Goal: Information Seeking & Learning: Learn about a topic

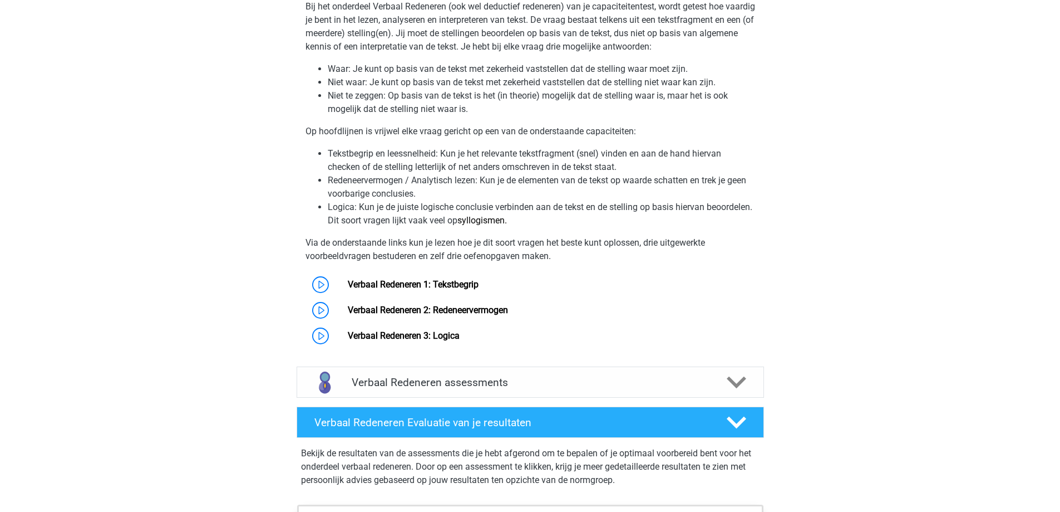
scroll to position [803, 0]
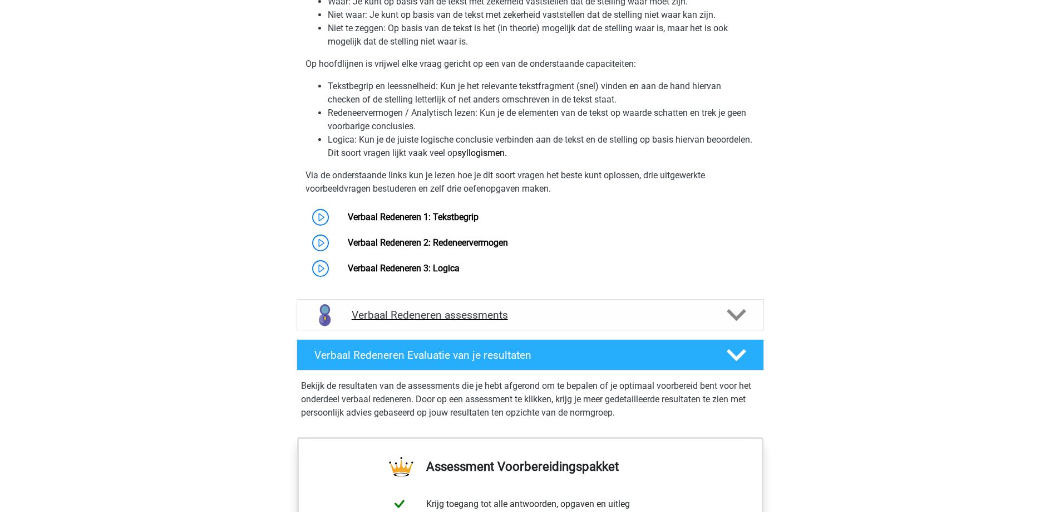
click at [736, 307] on icon at bounding box center [736, 314] width 19 height 19
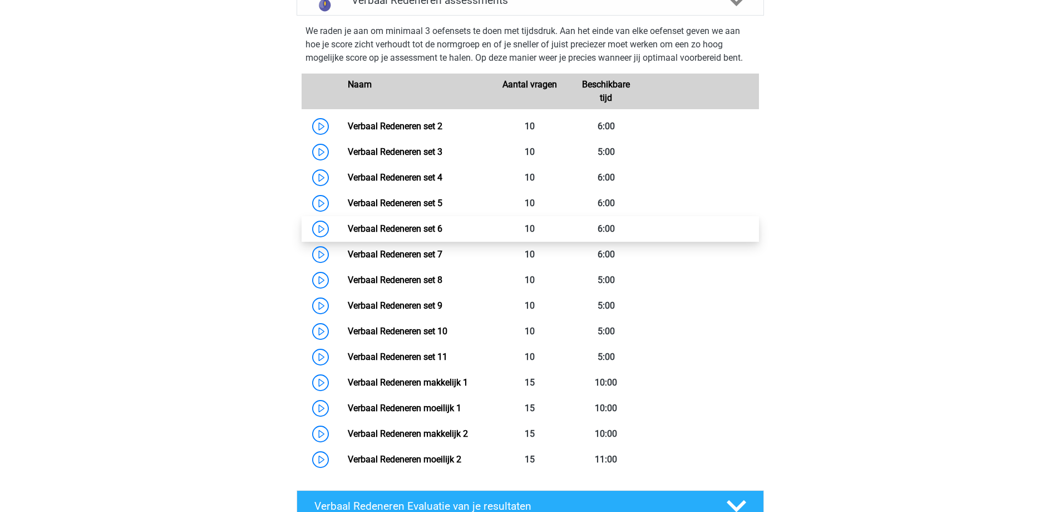
scroll to position [1137, 0]
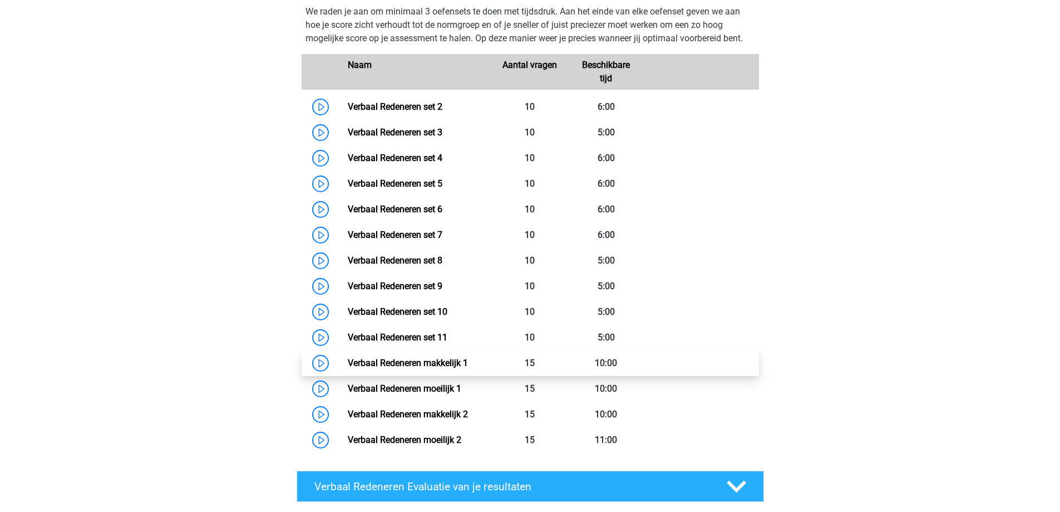
click at [468, 362] on link "Verbaal Redeneren makkelijk 1" at bounding box center [408, 362] width 120 height 11
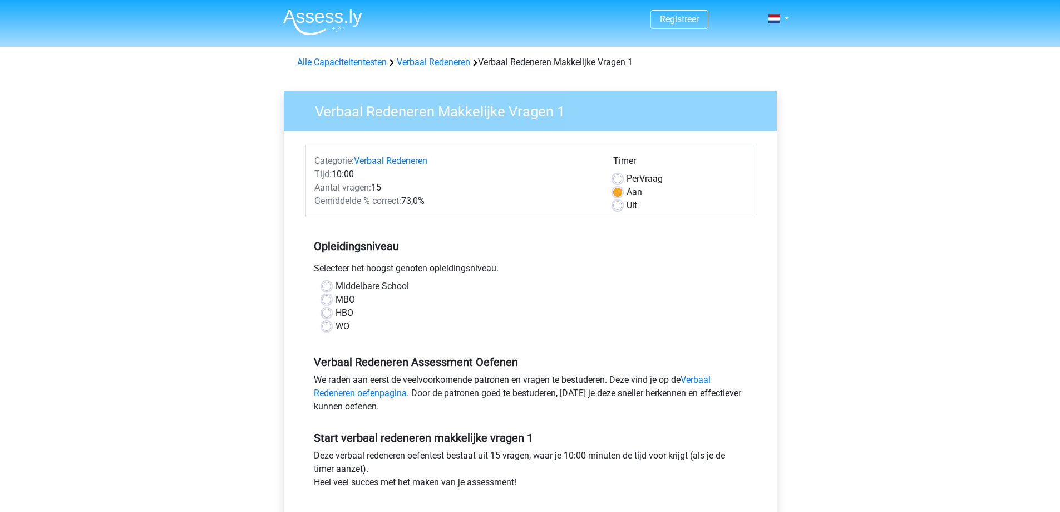
click at [627, 207] on label "Uit" at bounding box center [632, 205] width 11 height 13
click at [618, 207] on input "Uit" at bounding box center [617, 204] width 9 height 11
radio input "true"
drag, startPoint x: 325, startPoint y: 284, endPoint x: 351, endPoint y: 297, distance: 29.6
click at [336, 284] on label "Middelbare School" at bounding box center [372, 285] width 73 height 13
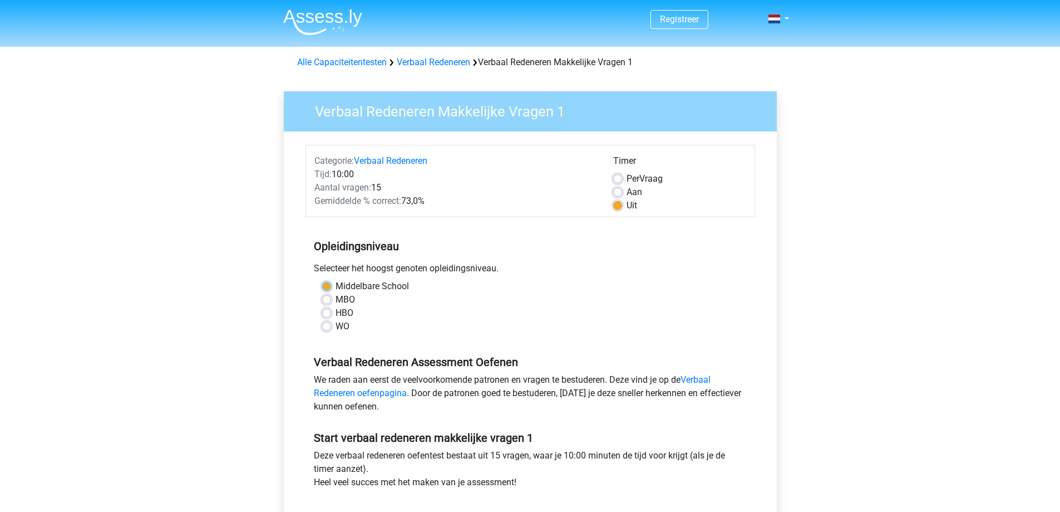
click at [325, 284] on input "Middelbare School" at bounding box center [326, 284] width 9 height 11
radio input "true"
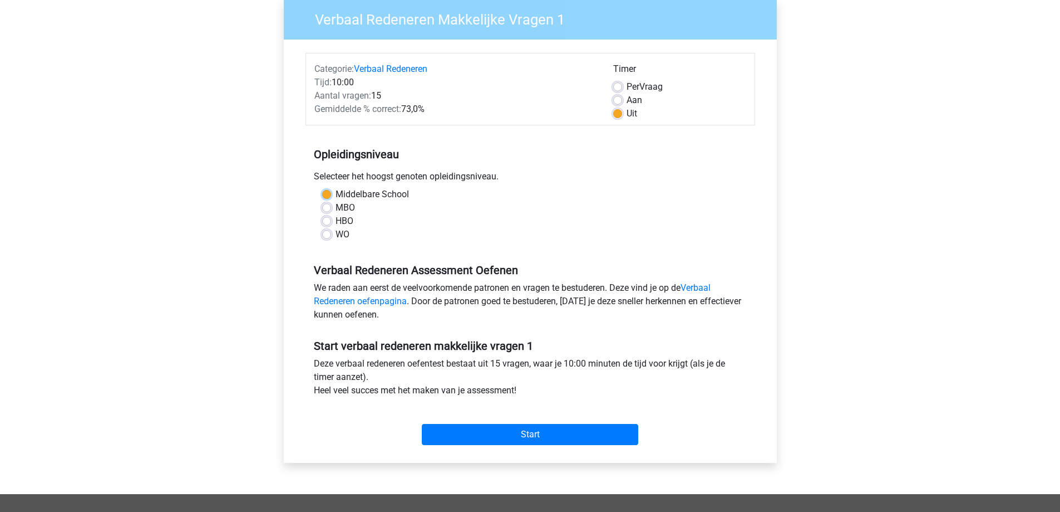
scroll to position [111, 0]
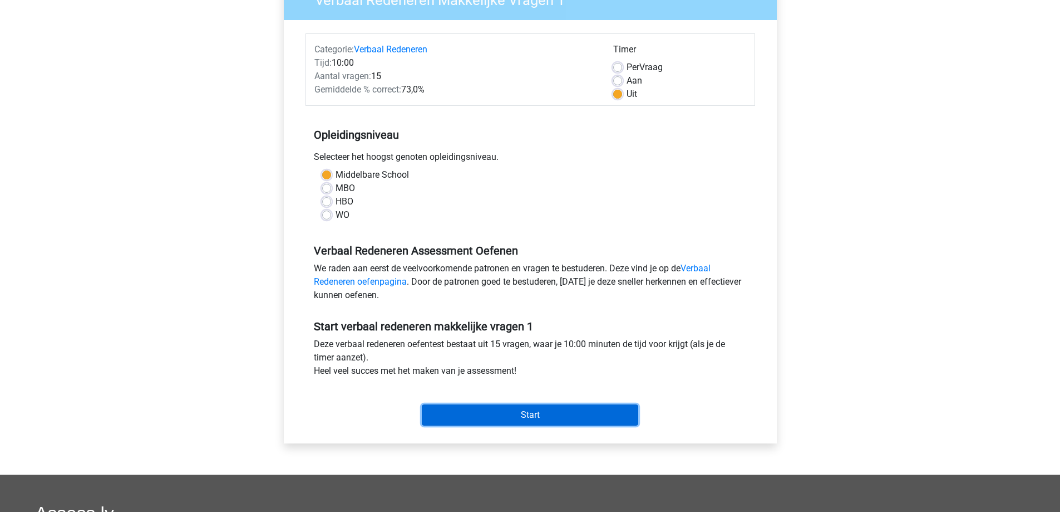
click at [549, 415] on input "Start" at bounding box center [530, 414] width 217 height 21
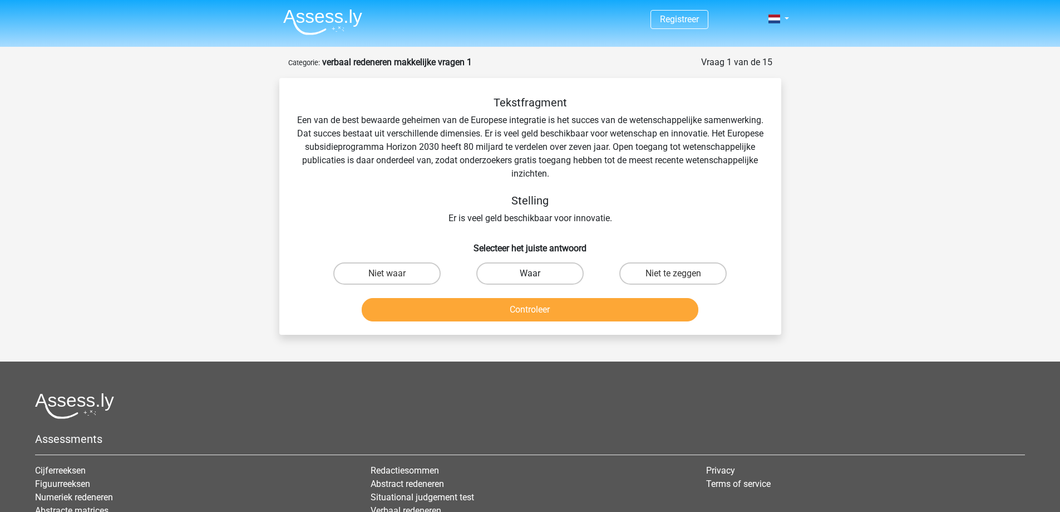
click at [520, 274] on label "Waar" at bounding box center [529, 273] width 107 height 22
click at [530, 274] on input "Waar" at bounding box center [533, 276] width 7 height 7
radio input "true"
click at [561, 316] on button "Controleer" at bounding box center [530, 309] width 337 height 23
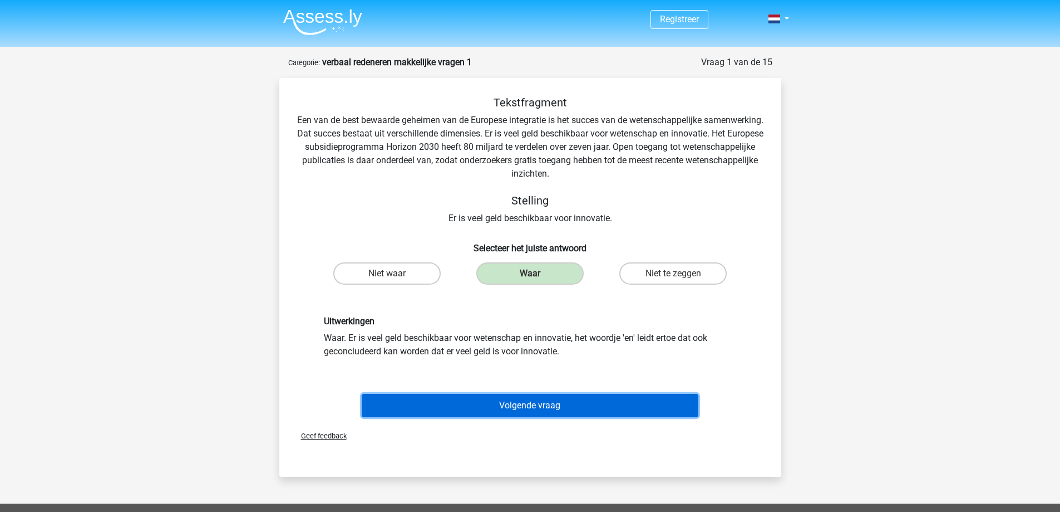
click at [556, 402] on button "Volgende vraag" at bounding box center [530, 405] width 337 height 23
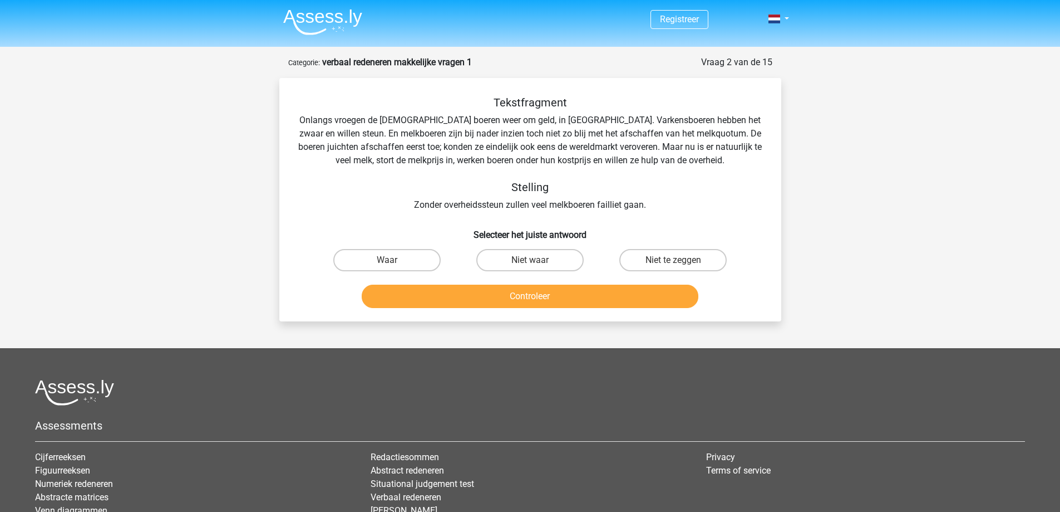
scroll to position [56, 0]
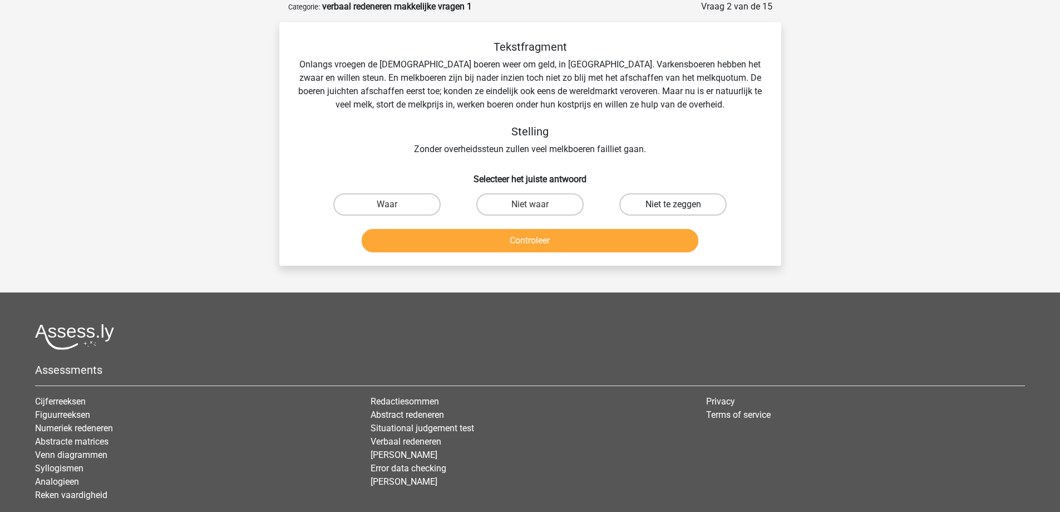
click at [678, 203] on label "Niet te zeggen" at bounding box center [673, 204] width 107 height 22
click at [678, 204] on input "Niet te zeggen" at bounding box center [677, 207] width 7 height 7
radio input "true"
click at [560, 239] on button "Controleer" at bounding box center [530, 240] width 337 height 23
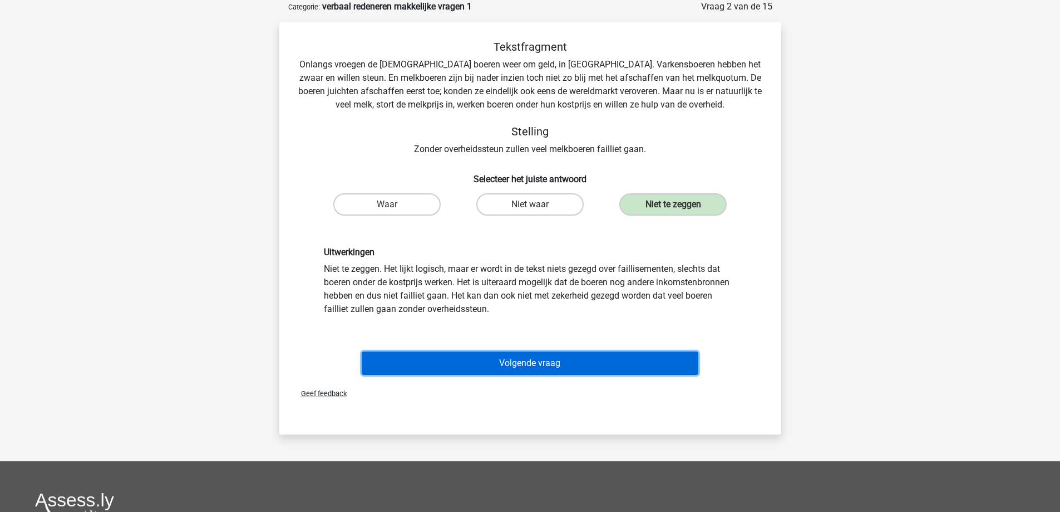
click at [553, 368] on button "Volgende vraag" at bounding box center [530, 362] width 337 height 23
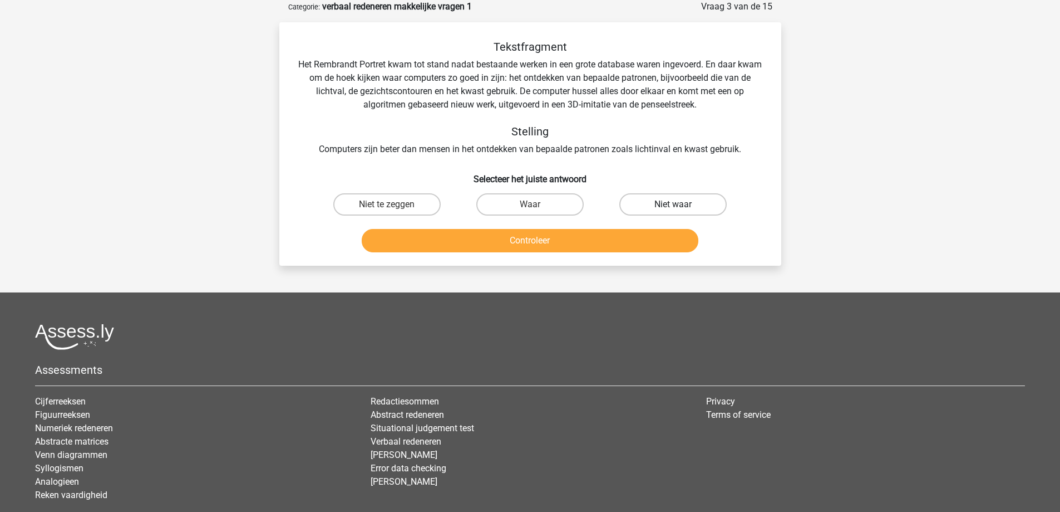
click at [653, 199] on label "Niet waar" at bounding box center [673, 204] width 107 height 22
click at [674, 204] on input "Niet waar" at bounding box center [677, 207] width 7 height 7
radio input "true"
click at [588, 242] on button "Controleer" at bounding box center [530, 240] width 337 height 23
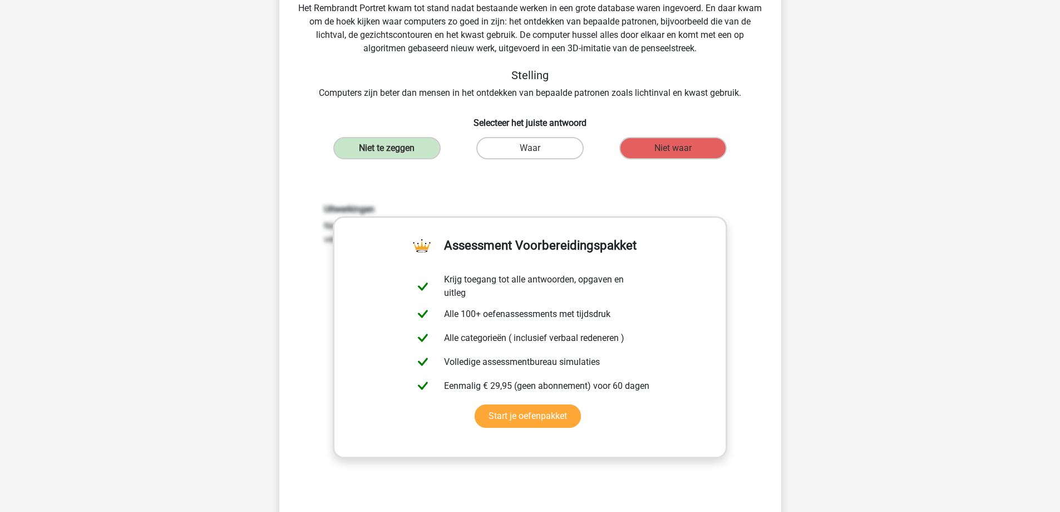
scroll to position [111, 0]
click at [767, 220] on div "Tekstfragment Het Rembrandt Portret kwam tot stand nadat bestaande werken in ee…" at bounding box center [530, 271] width 493 height 575
click at [442, 190] on div "Uitwerkingen Niet te zeggen. Er wordt slechts gesteld dat computers er goed in …" at bounding box center [530, 350] width 466 height 345
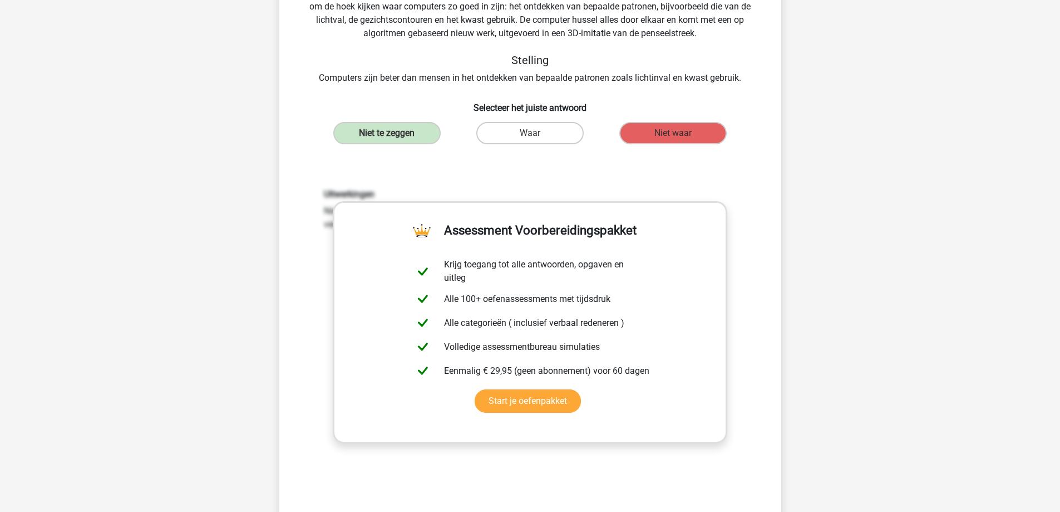
scroll to position [223, 0]
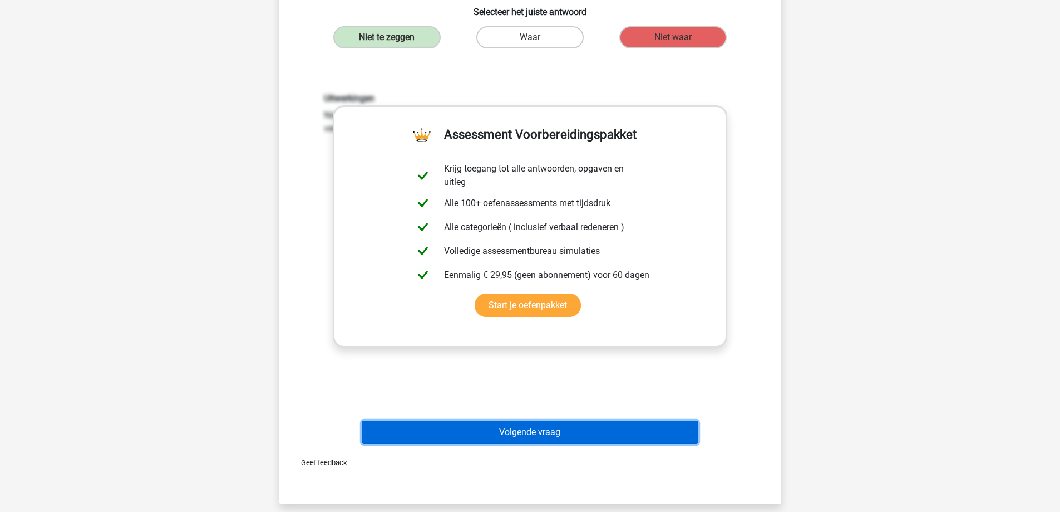
click at [575, 429] on button "Volgende vraag" at bounding box center [530, 431] width 337 height 23
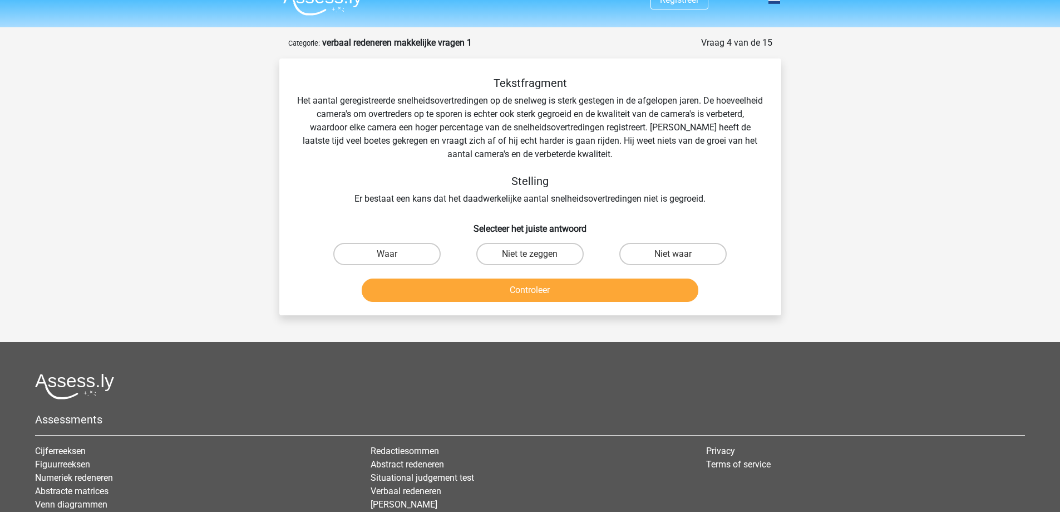
scroll to position [0, 0]
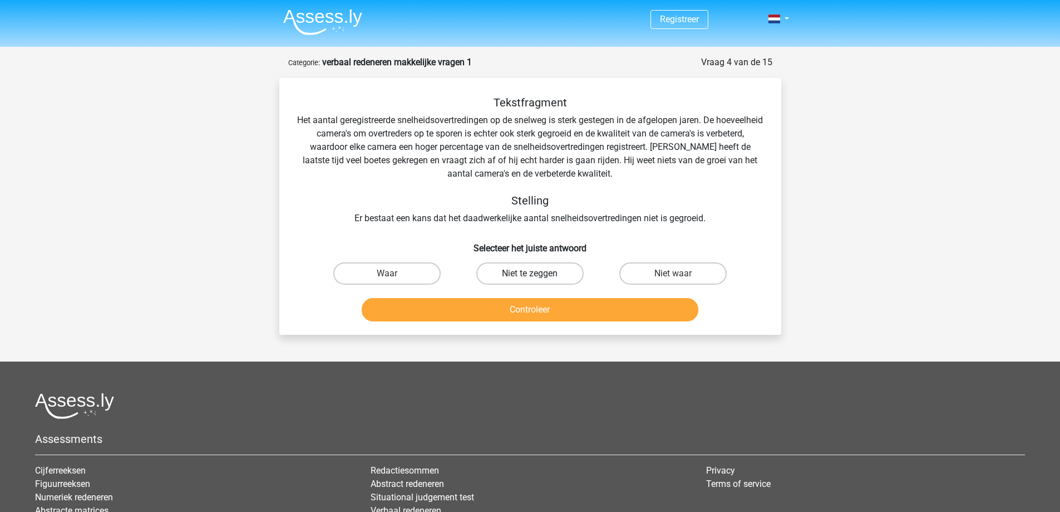
click at [551, 279] on label "Niet te zeggen" at bounding box center [529, 273] width 107 height 22
click at [537, 279] on input "Niet te zeggen" at bounding box center [533, 276] width 7 height 7
radio input "true"
click at [557, 300] on button "Controleer" at bounding box center [530, 309] width 337 height 23
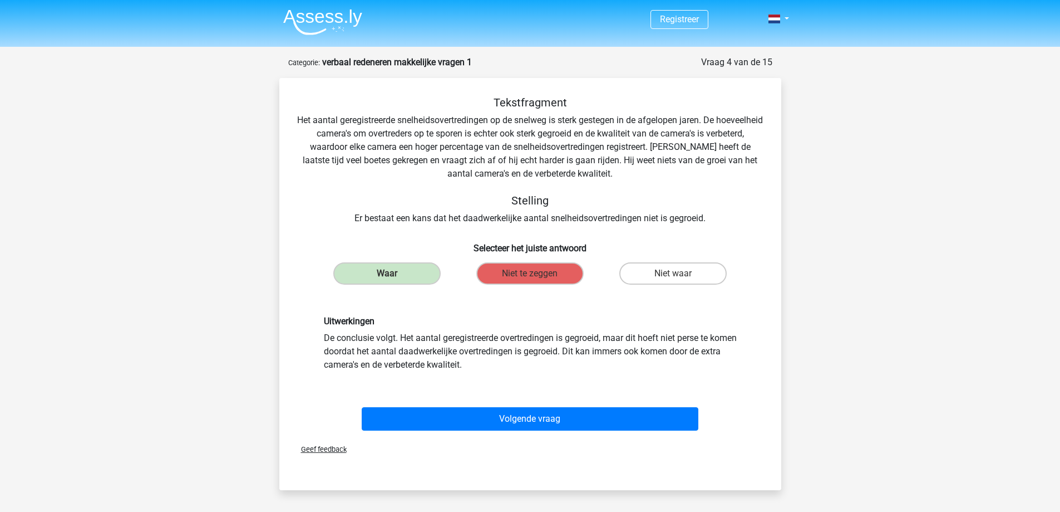
click at [324, 20] on img at bounding box center [322, 22] width 79 height 26
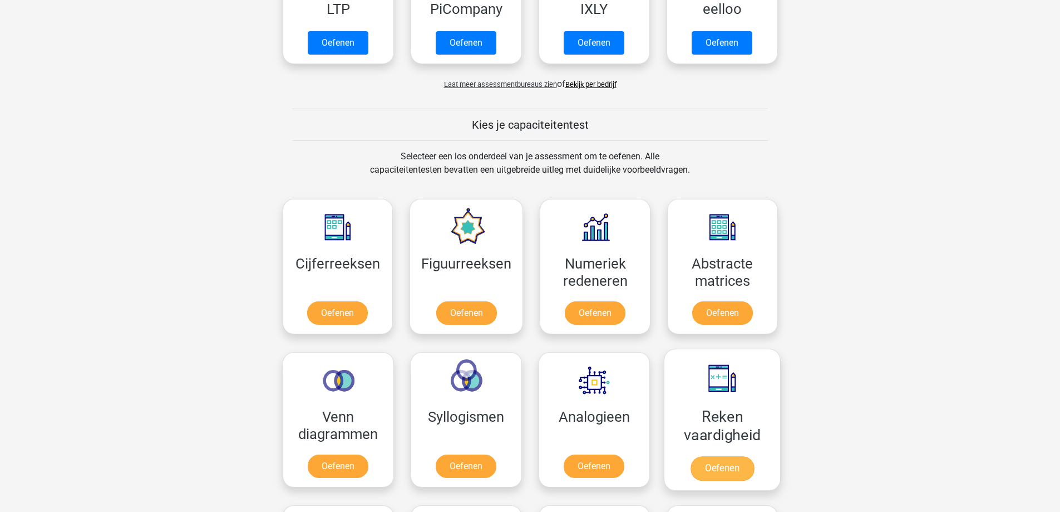
scroll to position [390, 0]
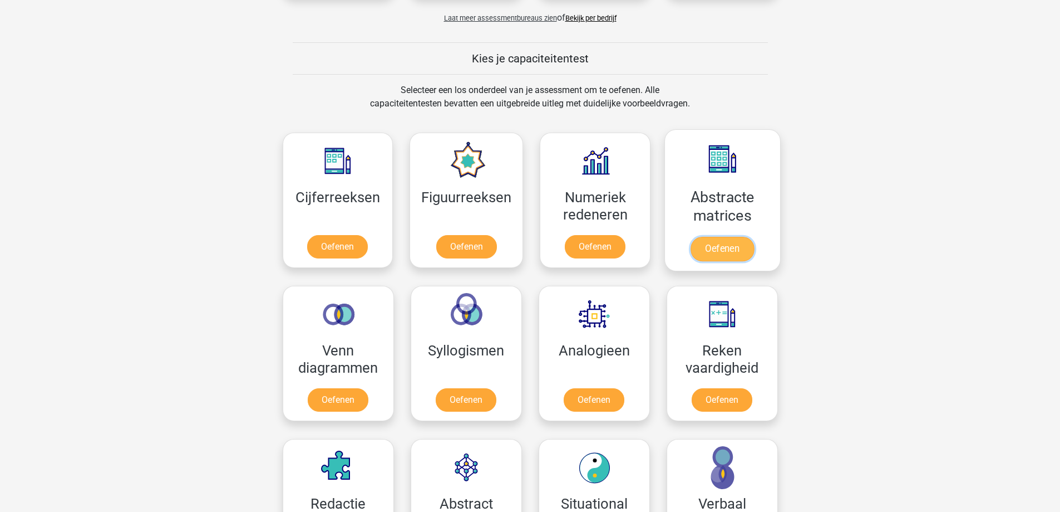
click at [736, 237] on link "Oefenen" at bounding box center [722, 249] width 63 height 24
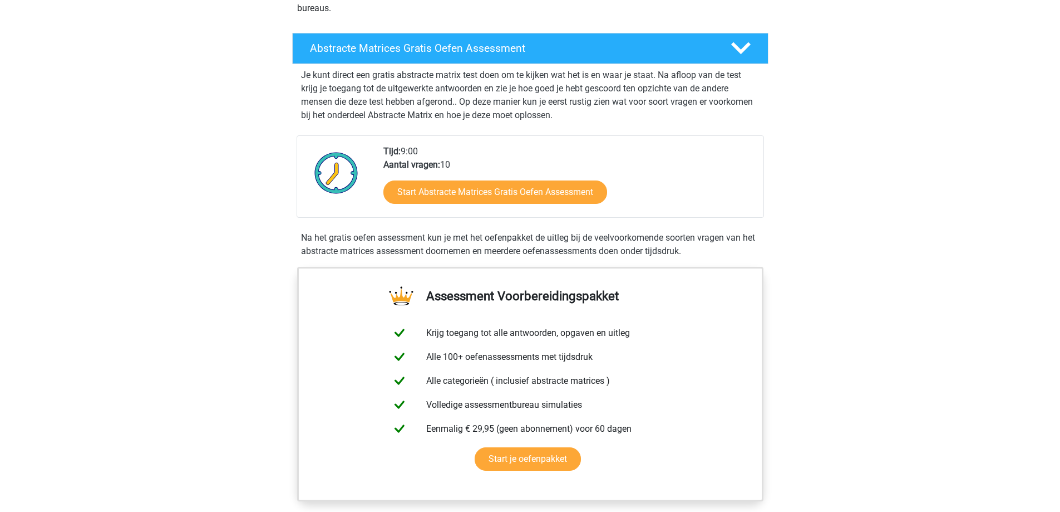
scroll to position [167, 0]
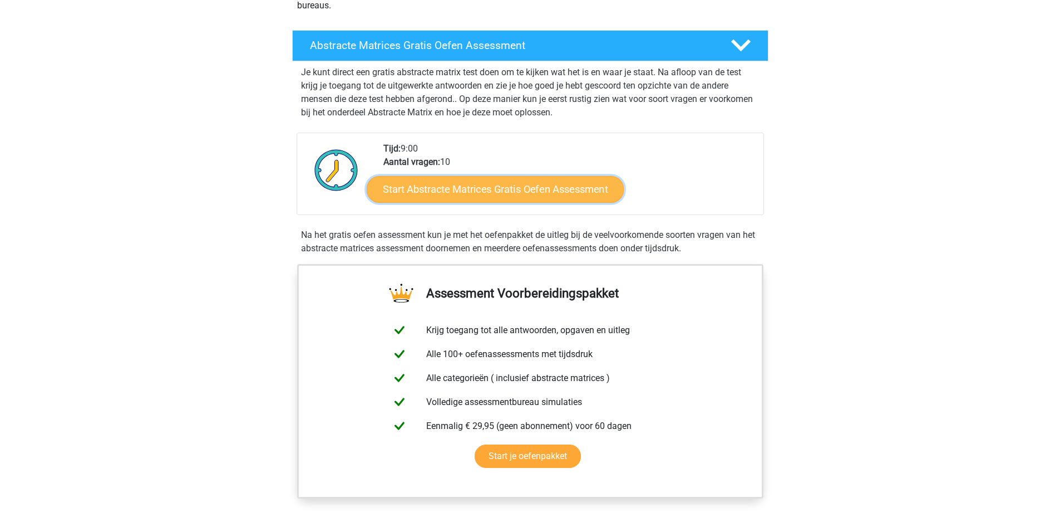
click at [509, 183] on link "Start Abstracte Matrices Gratis Oefen Assessment" at bounding box center [495, 188] width 257 height 27
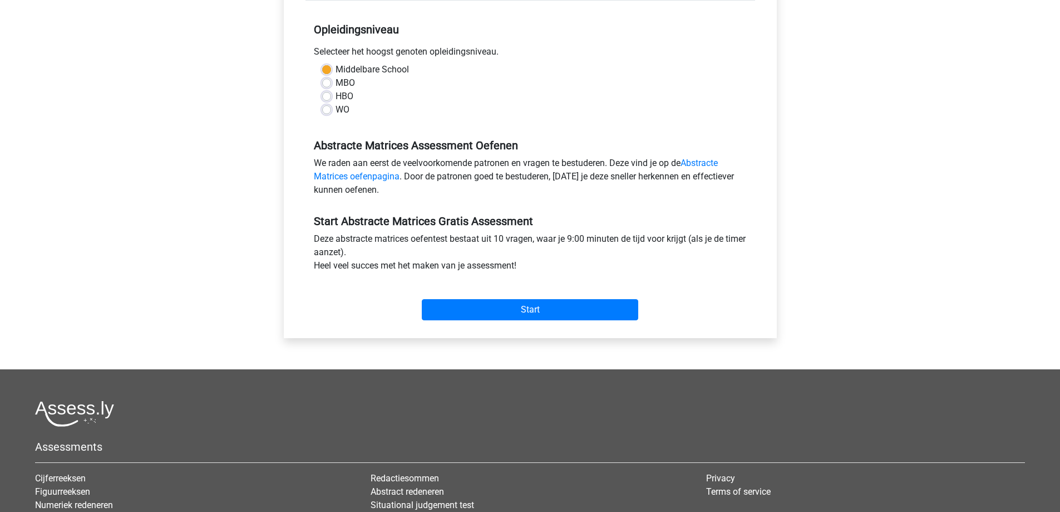
scroll to position [223, 0]
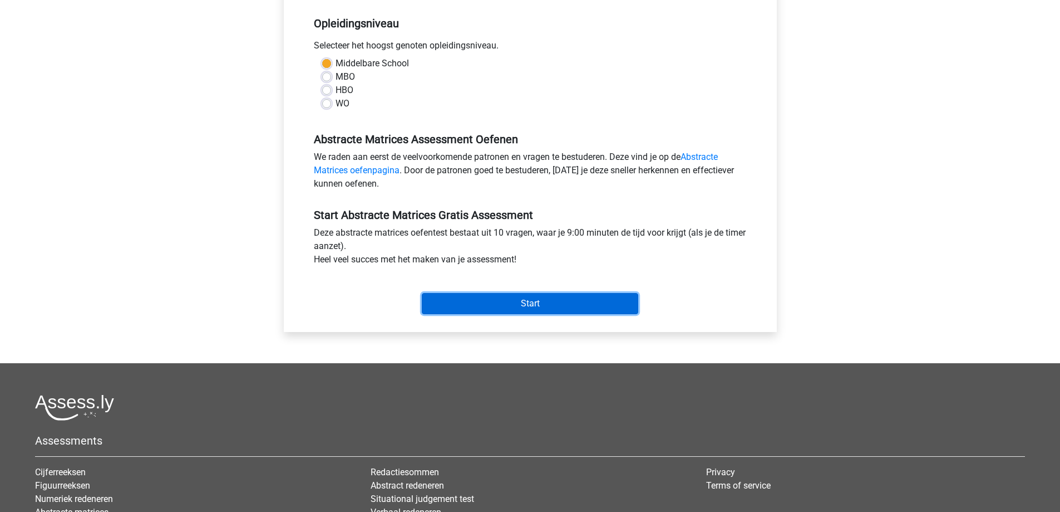
click at [532, 302] on input "Start" at bounding box center [530, 303] width 217 height 21
